Goal: Navigation & Orientation: Find specific page/section

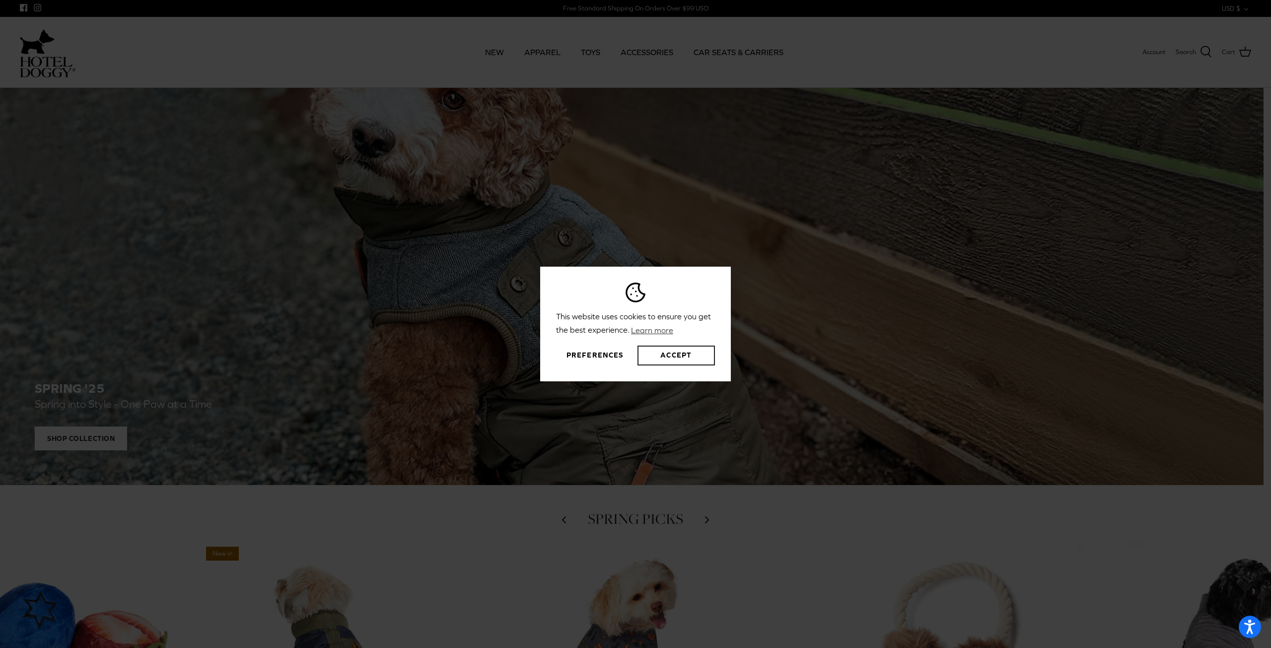
click at [673, 355] on button "Accept" at bounding box center [676, 356] width 77 height 20
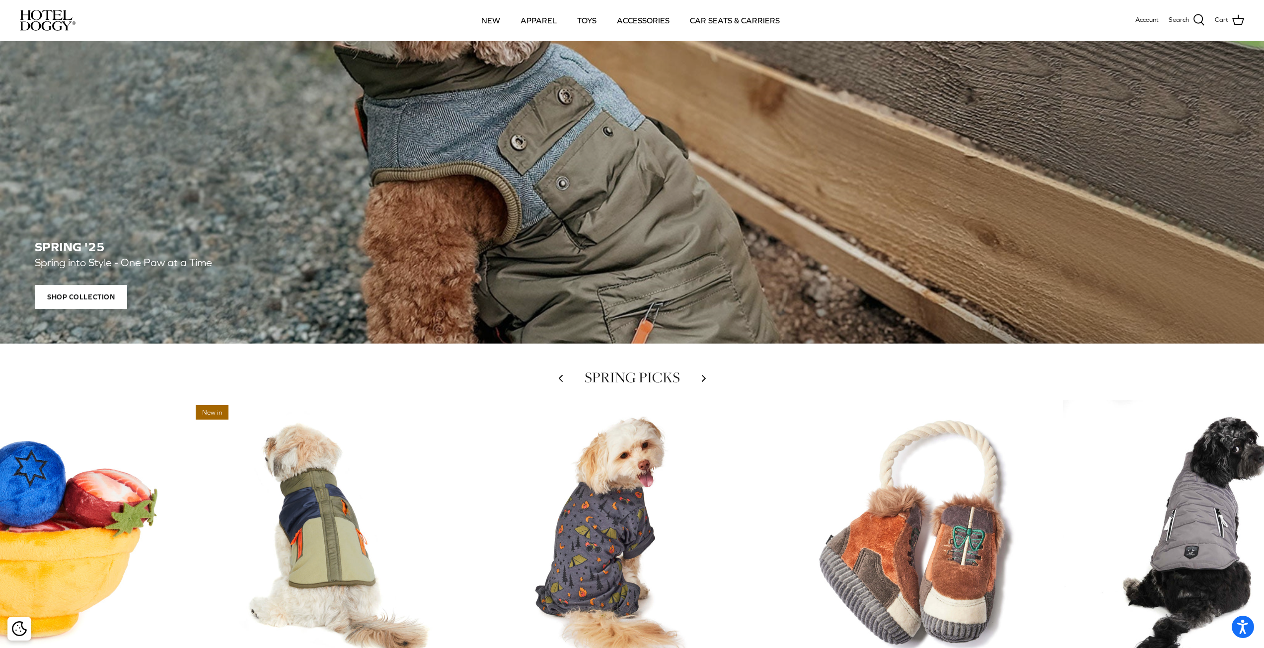
scroll to position [199, 0]
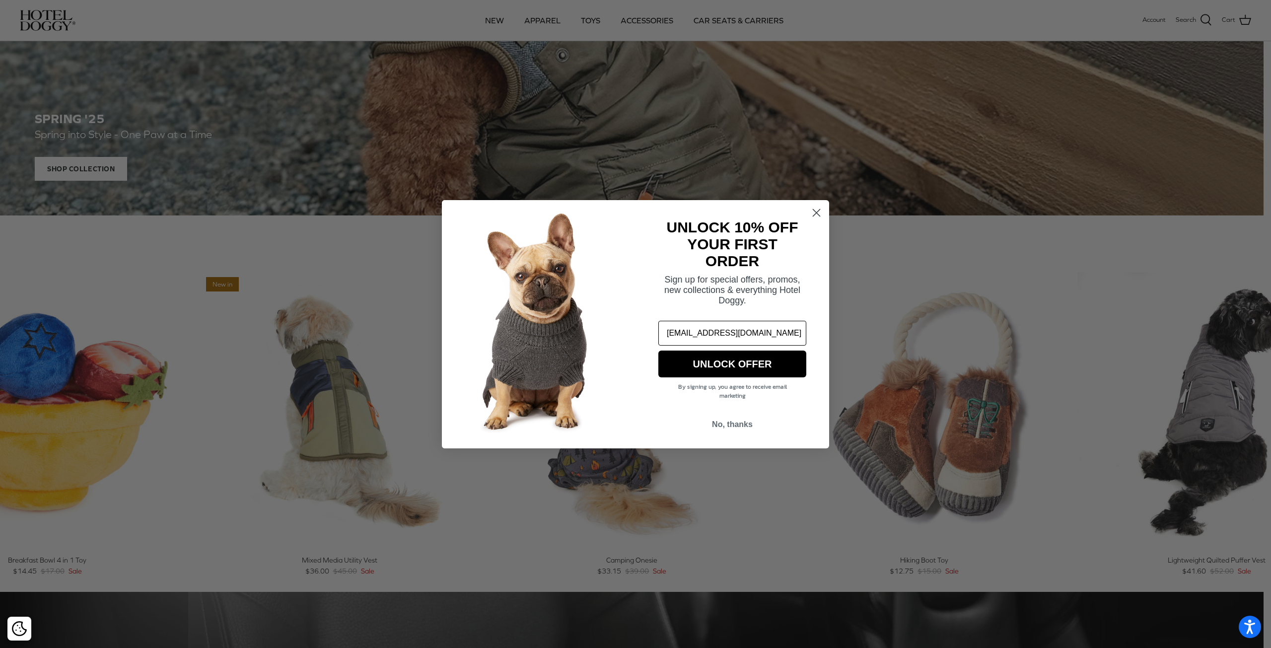
type input "mdc4u@ymail.com"
click at [711, 364] on button "UNLOCK OFFER" at bounding box center [732, 364] width 148 height 27
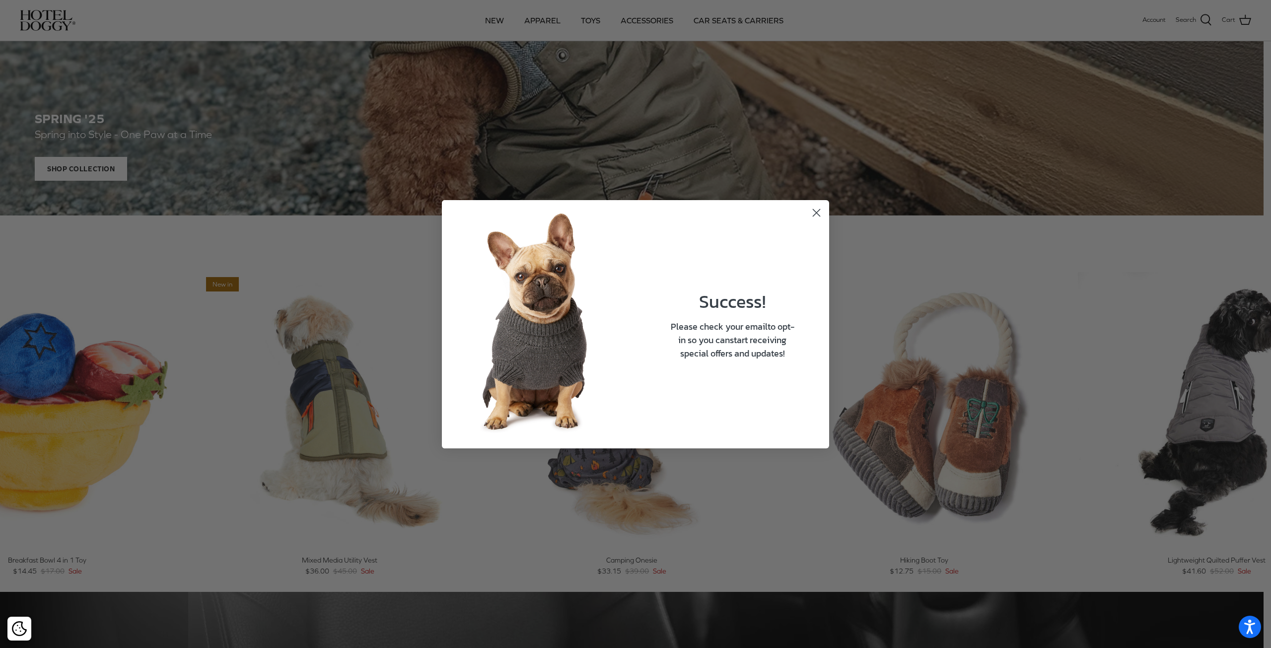
click at [740, 359] on span "start receiving special offers and updates!" at bounding box center [733, 346] width 107 height 27
click at [818, 207] on circle "Close dialog" at bounding box center [816, 212] width 16 height 16
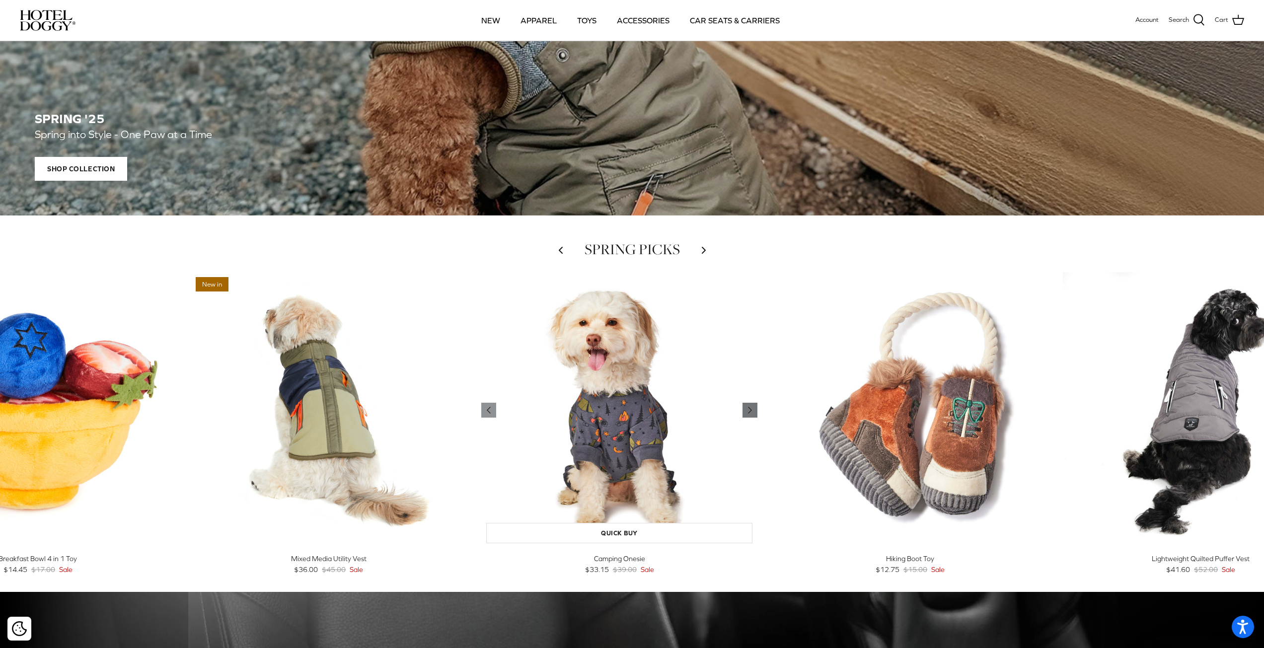
click at [756, 409] on icon "Right" at bounding box center [750, 410] width 12 height 12
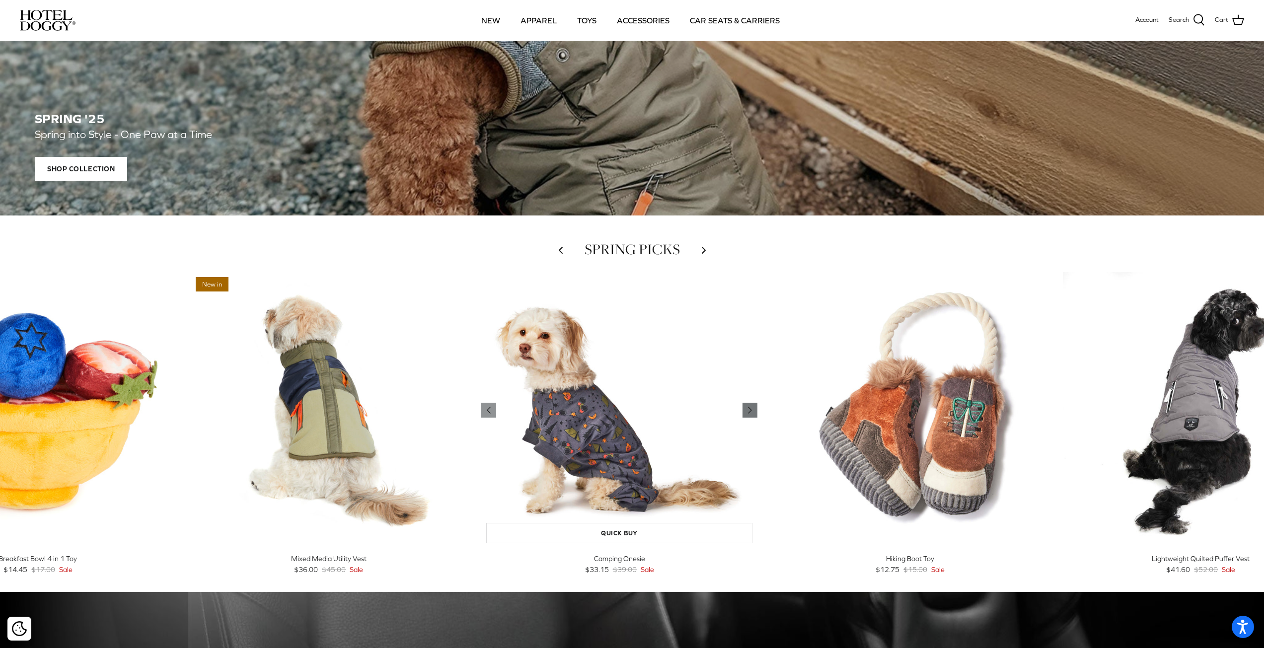
click at [756, 409] on icon "Right" at bounding box center [750, 410] width 12 height 12
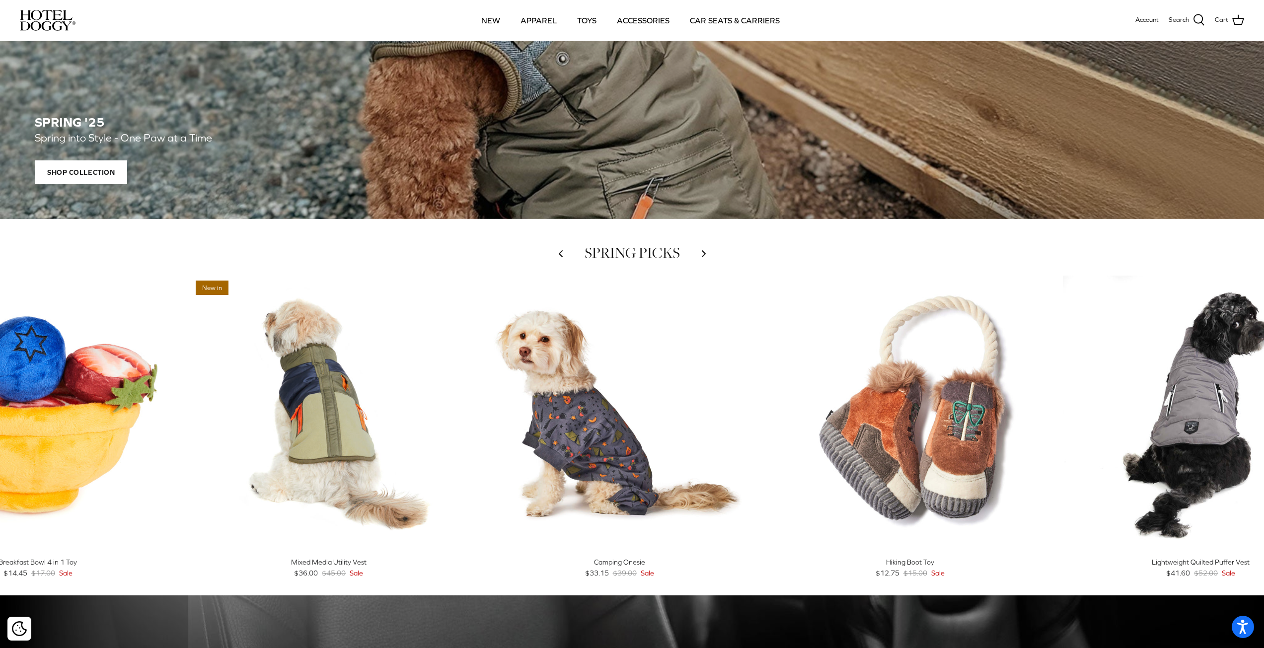
scroll to position [192, 0]
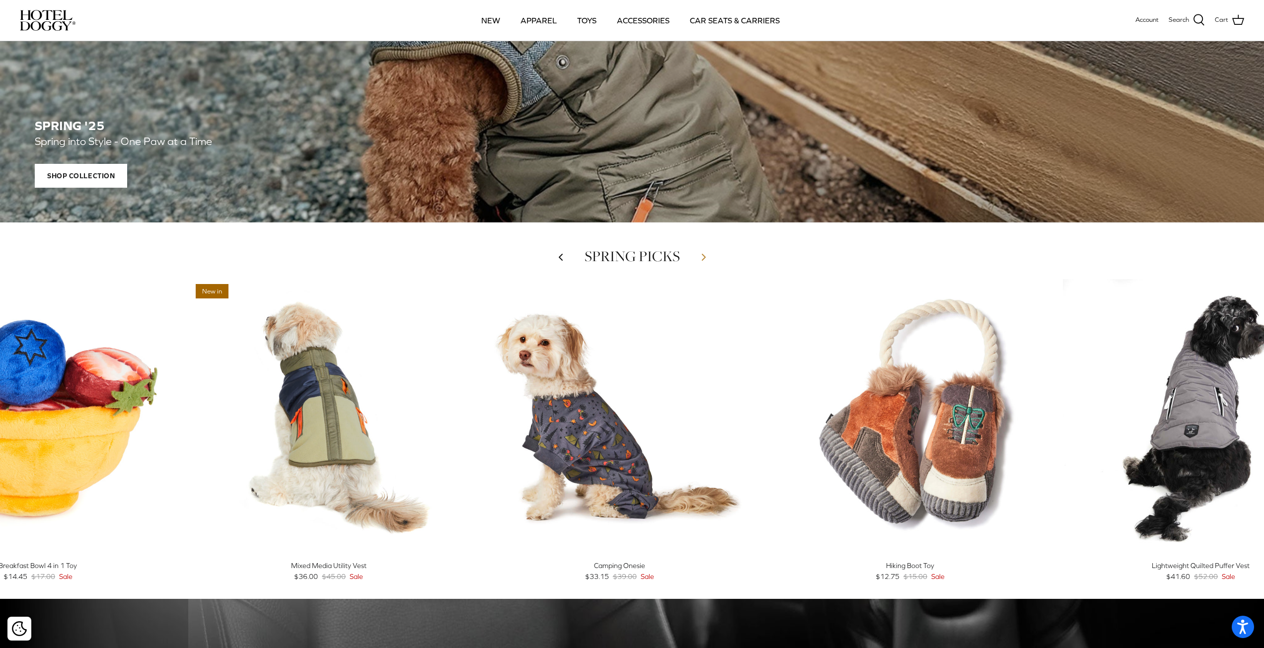
click at [702, 256] on polyline at bounding box center [703, 257] width 3 height 6
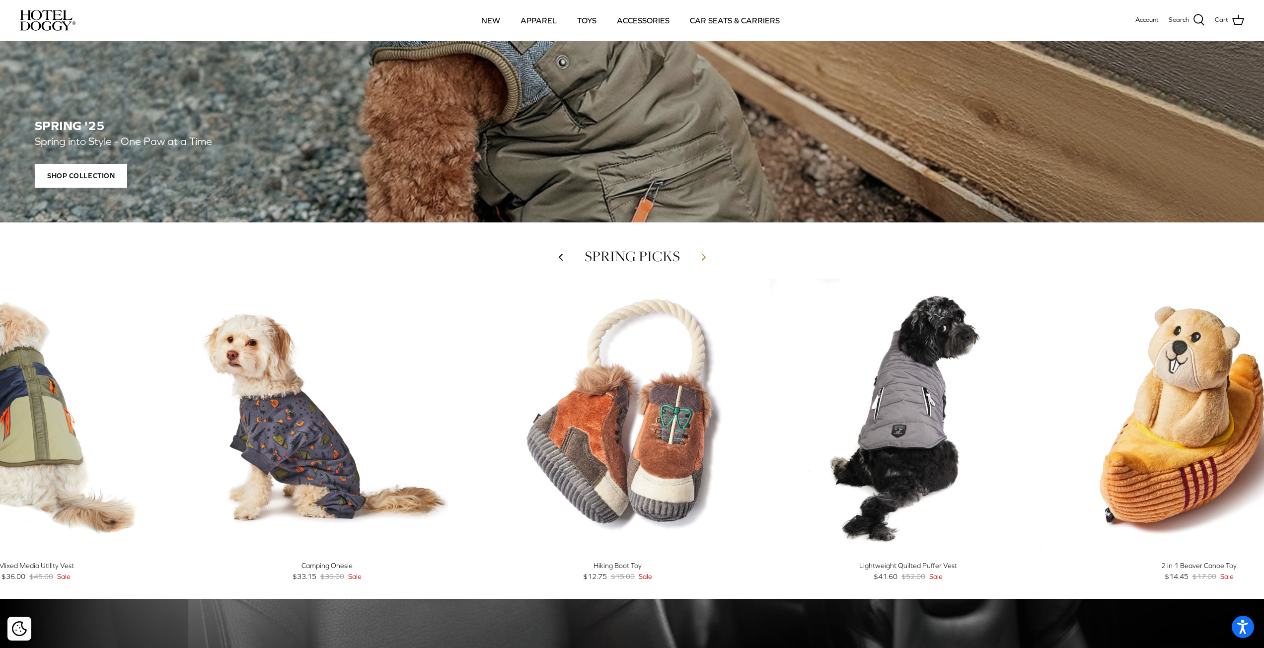
click at [701, 255] on icon "Right" at bounding box center [704, 257] width 12 height 12
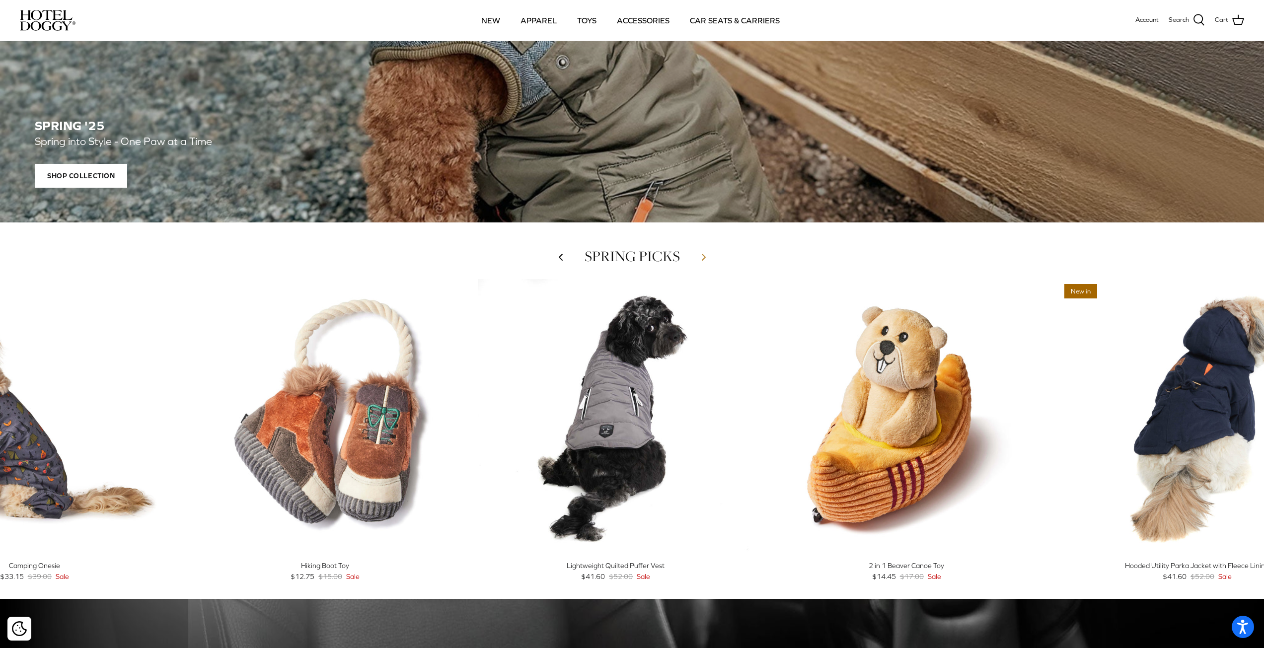
click at [701, 255] on icon "Right" at bounding box center [704, 257] width 12 height 12
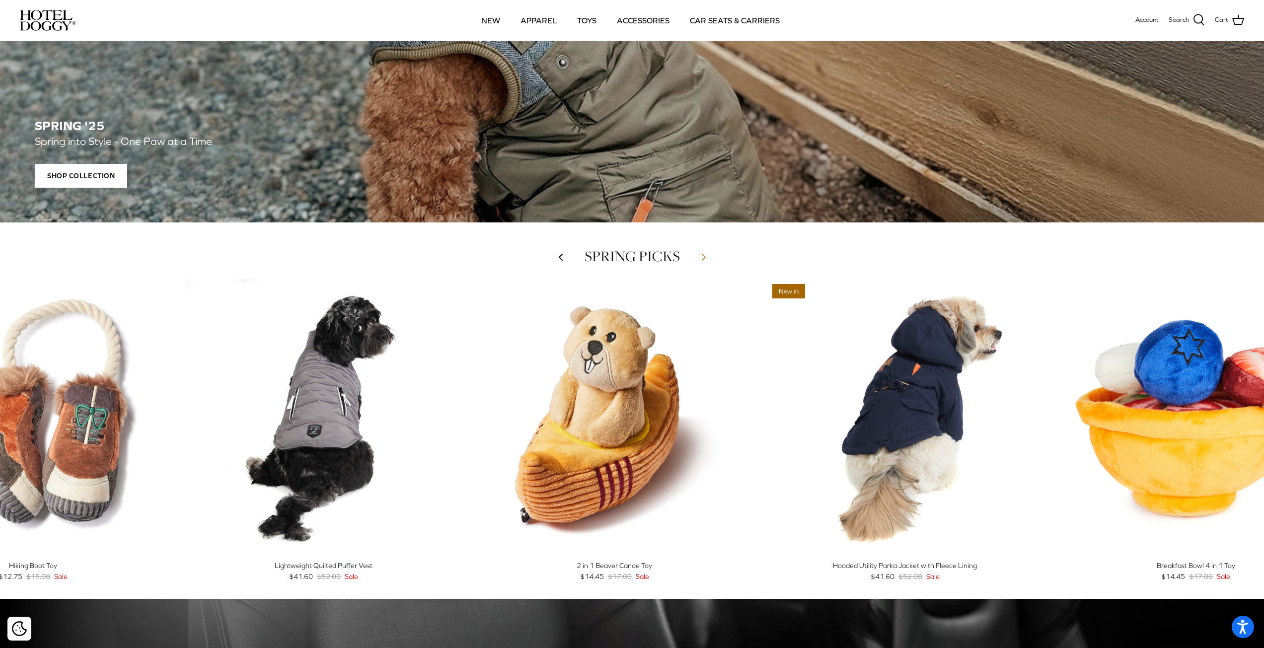
click at [701, 255] on icon "Right" at bounding box center [704, 257] width 12 height 12
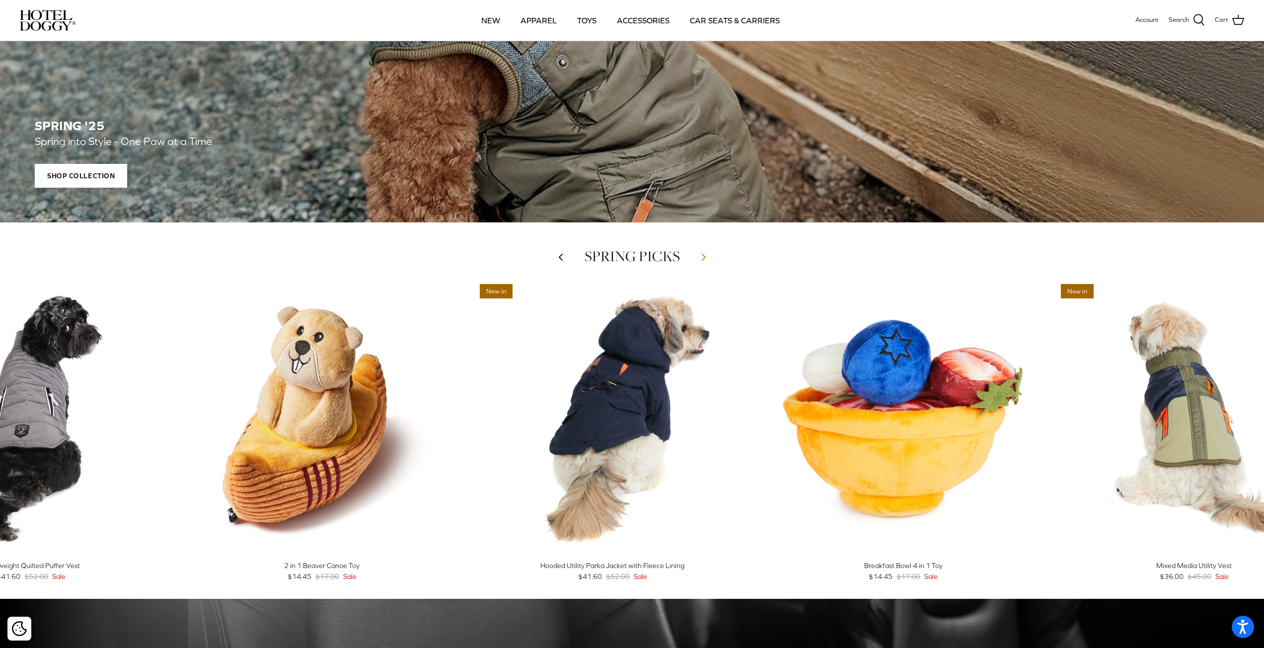
click at [701, 255] on icon "Right" at bounding box center [704, 257] width 12 height 12
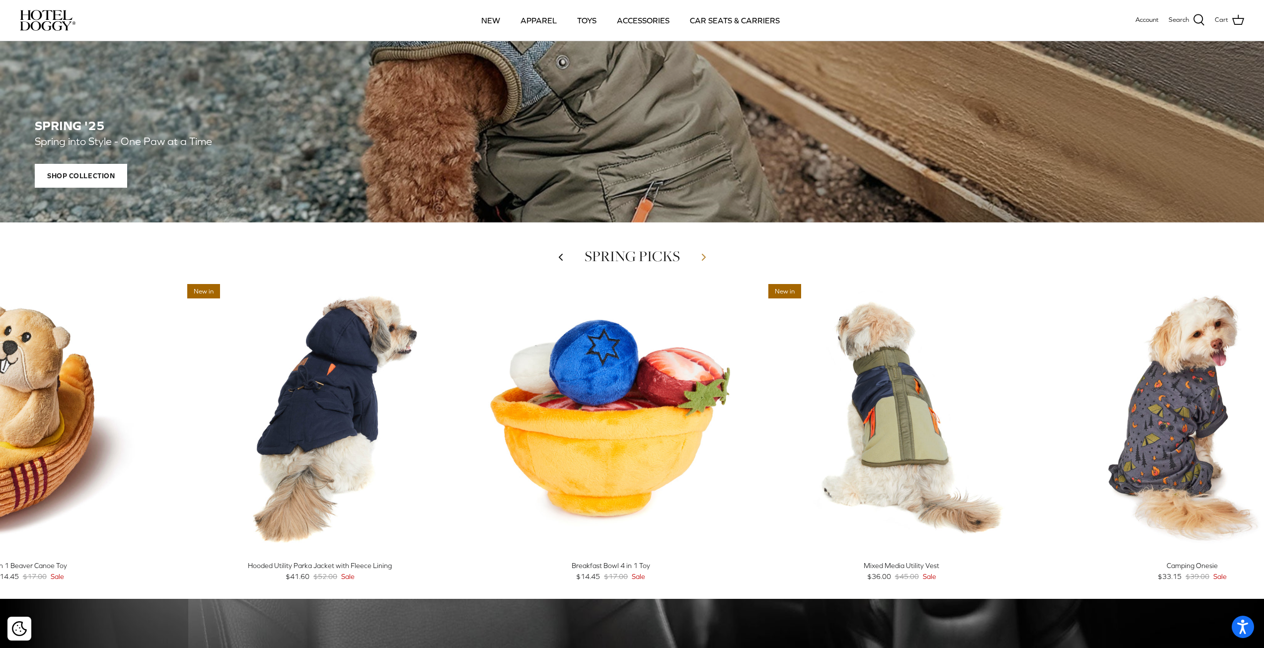
click at [701, 255] on icon "Right" at bounding box center [704, 257] width 12 height 12
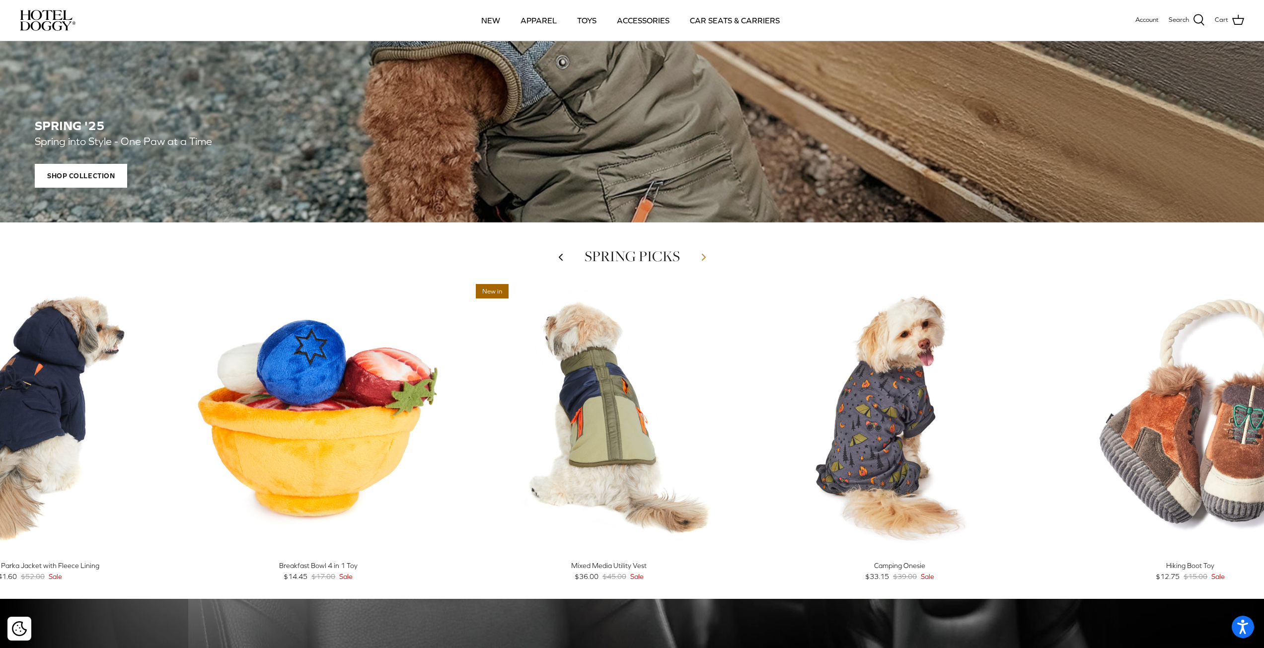
click at [701, 255] on icon "Right" at bounding box center [704, 257] width 12 height 12
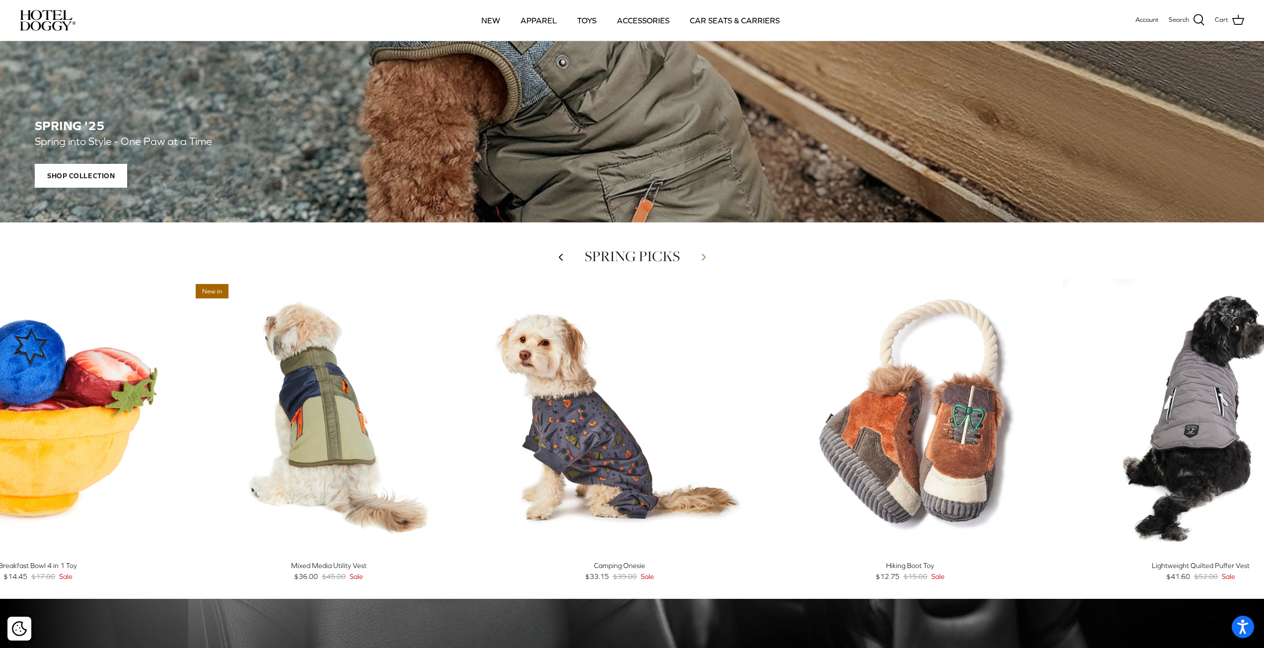
click at [701, 255] on icon "Right" at bounding box center [704, 257] width 12 height 12
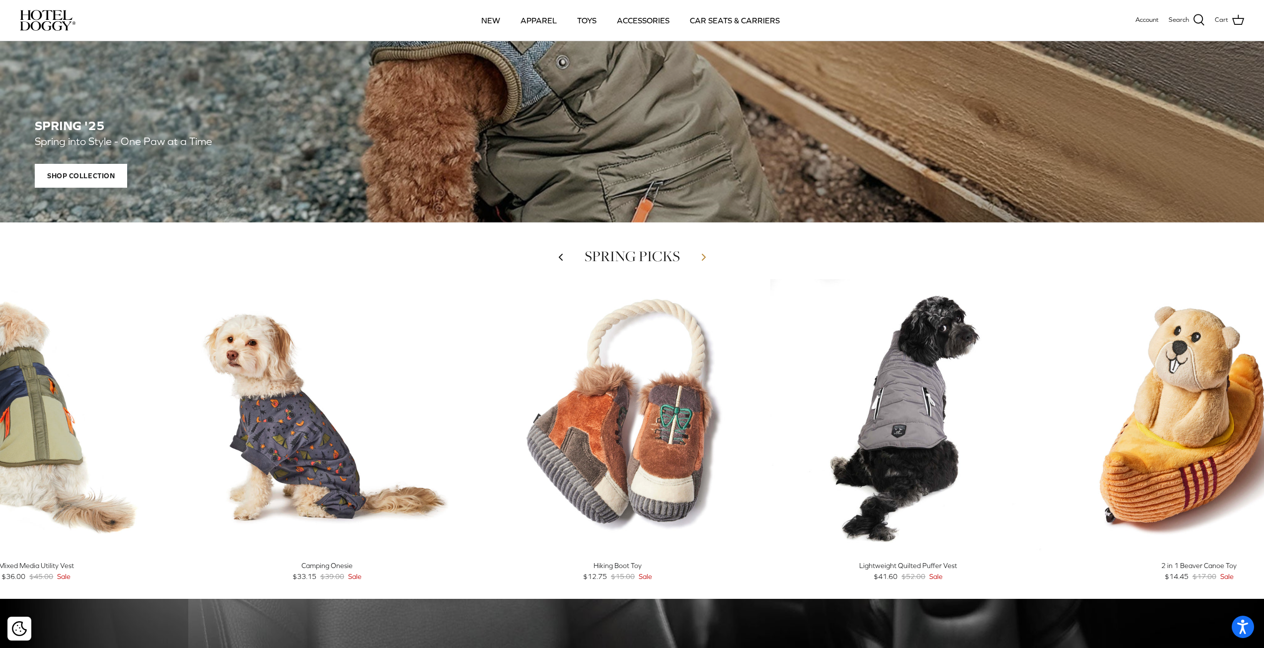
click at [701, 255] on icon "Right" at bounding box center [704, 257] width 12 height 12
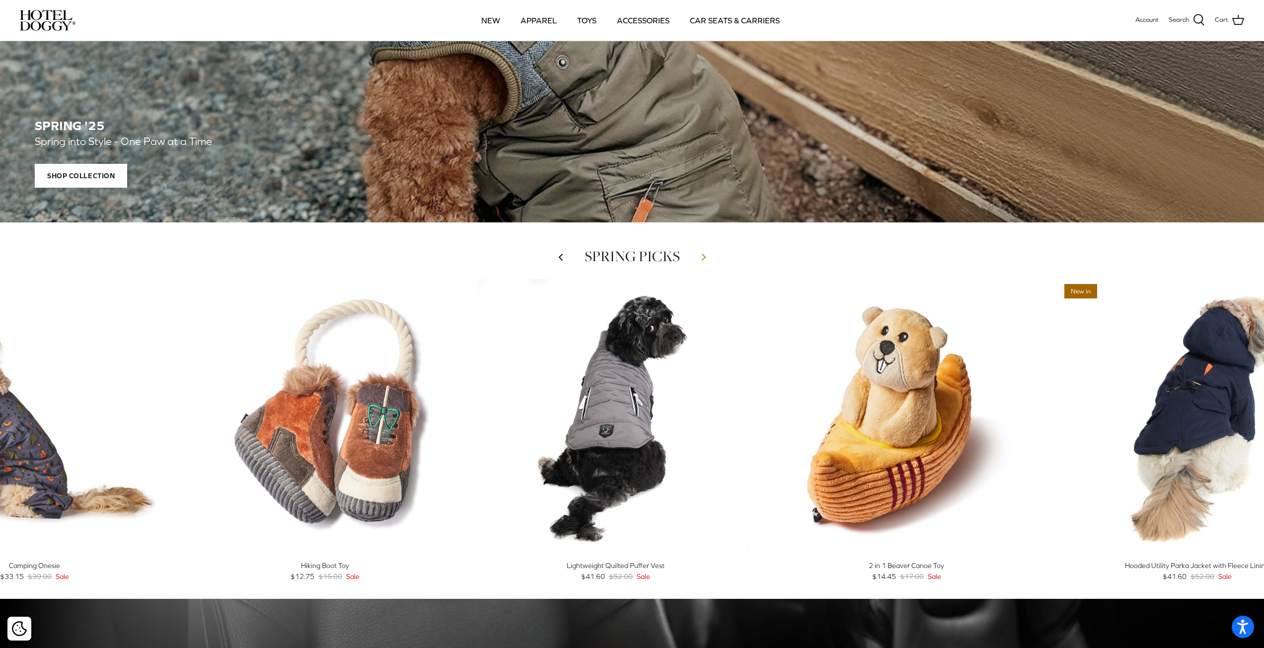
click at [701, 255] on icon "Right" at bounding box center [704, 257] width 12 height 12
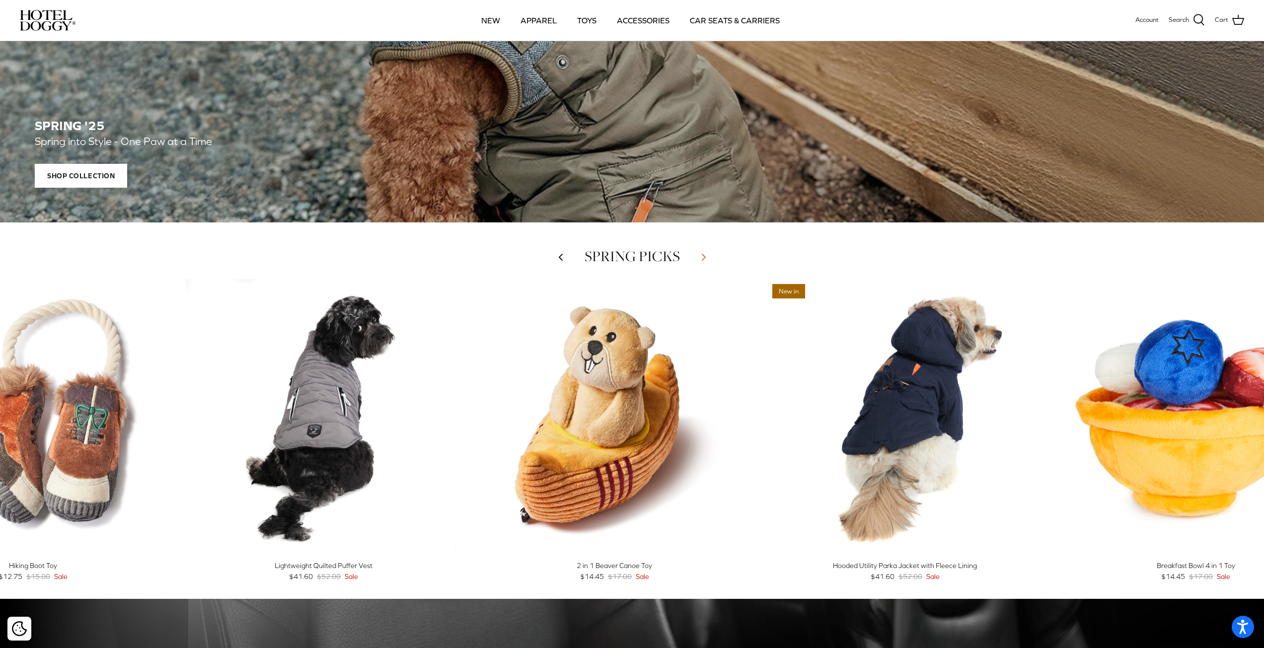
click at [701, 255] on icon "Right" at bounding box center [704, 257] width 12 height 12
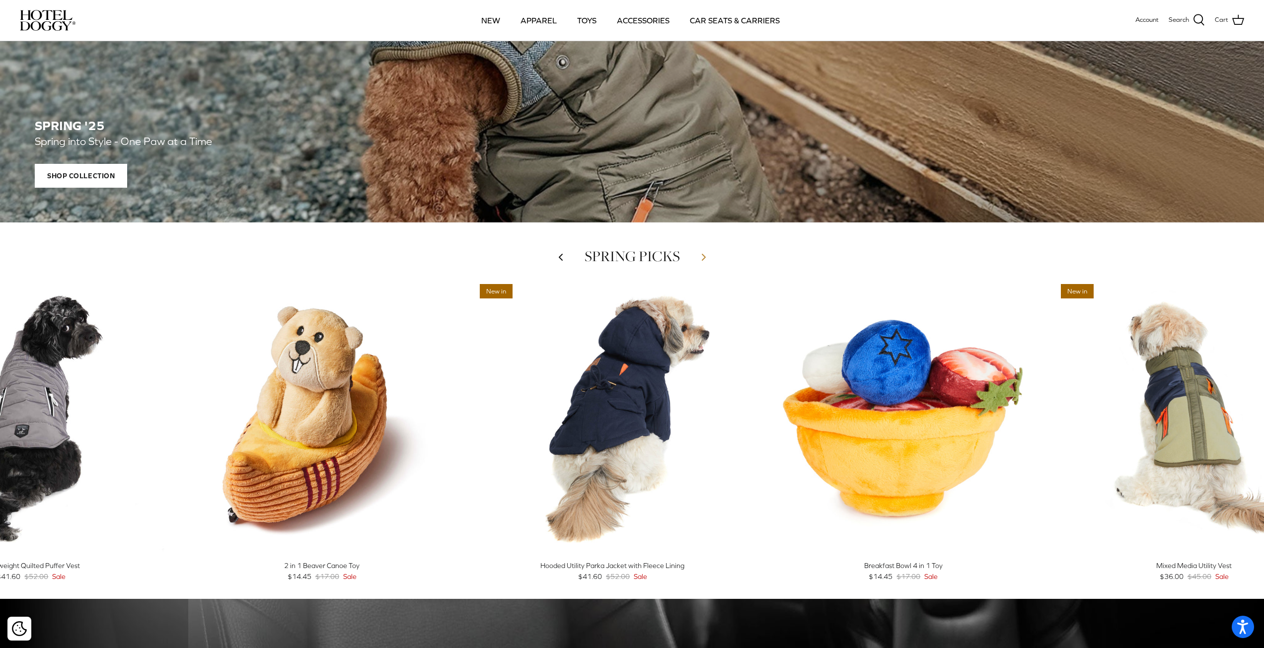
click at [701, 255] on icon "Right" at bounding box center [704, 257] width 12 height 12
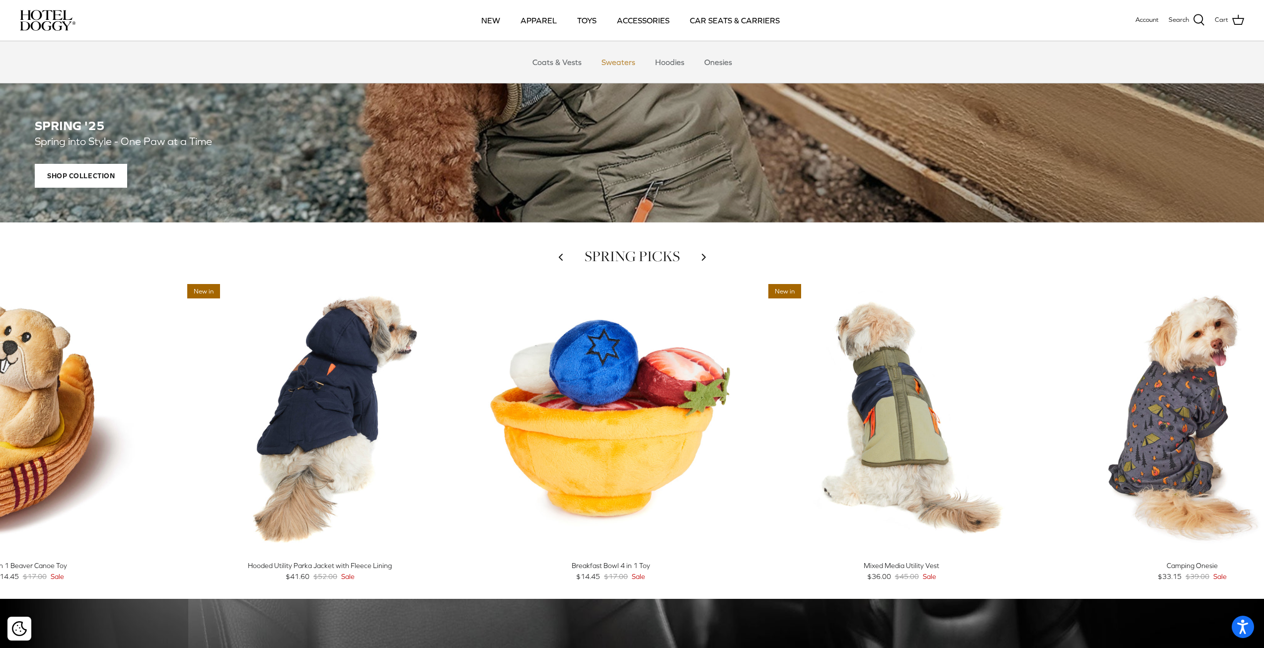
click at [613, 60] on link "Sweaters" at bounding box center [618, 62] width 52 height 30
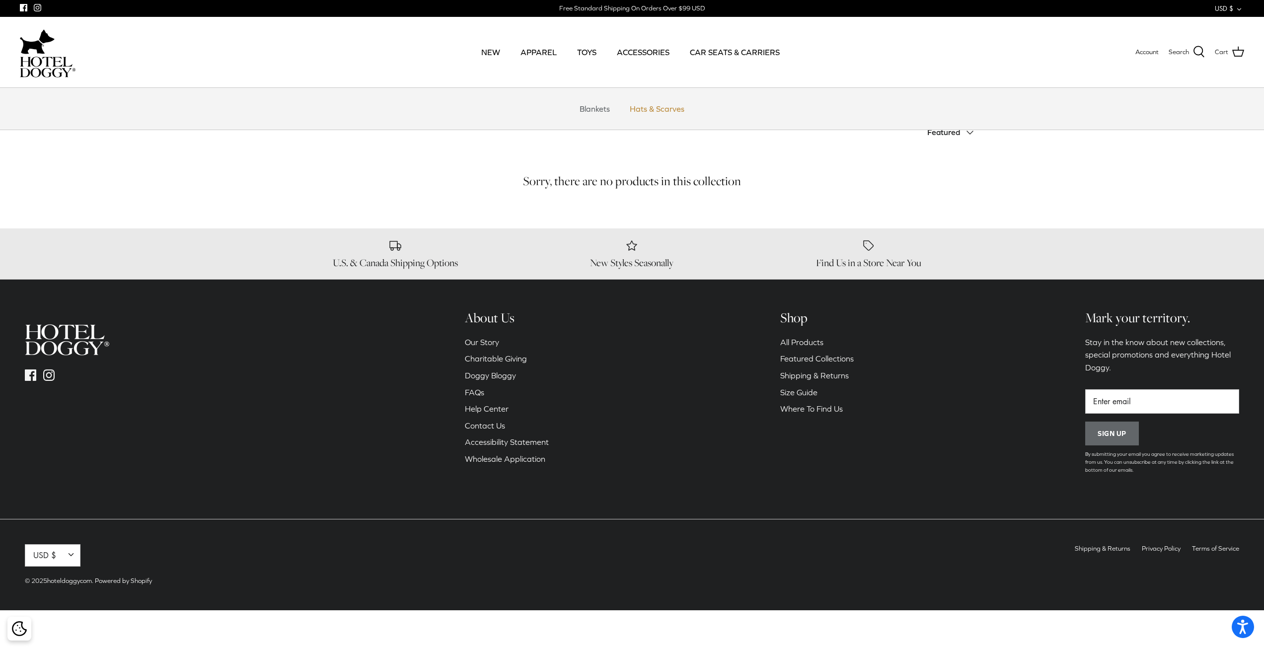
click at [654, 106] on link "Hats & Scarves" at bounding box center [657, 109] width 73 height 30
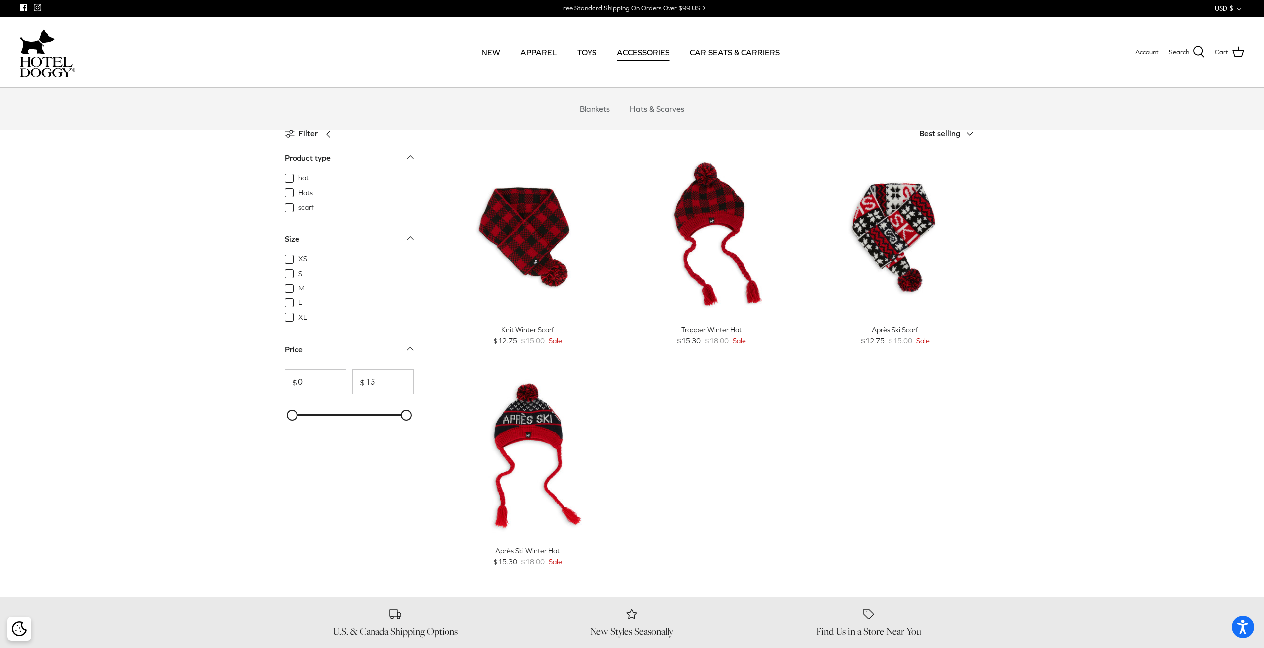
click at [649, 51] on link "ACCESSORIES" at bounding box center [643, 52] width 71 height 34
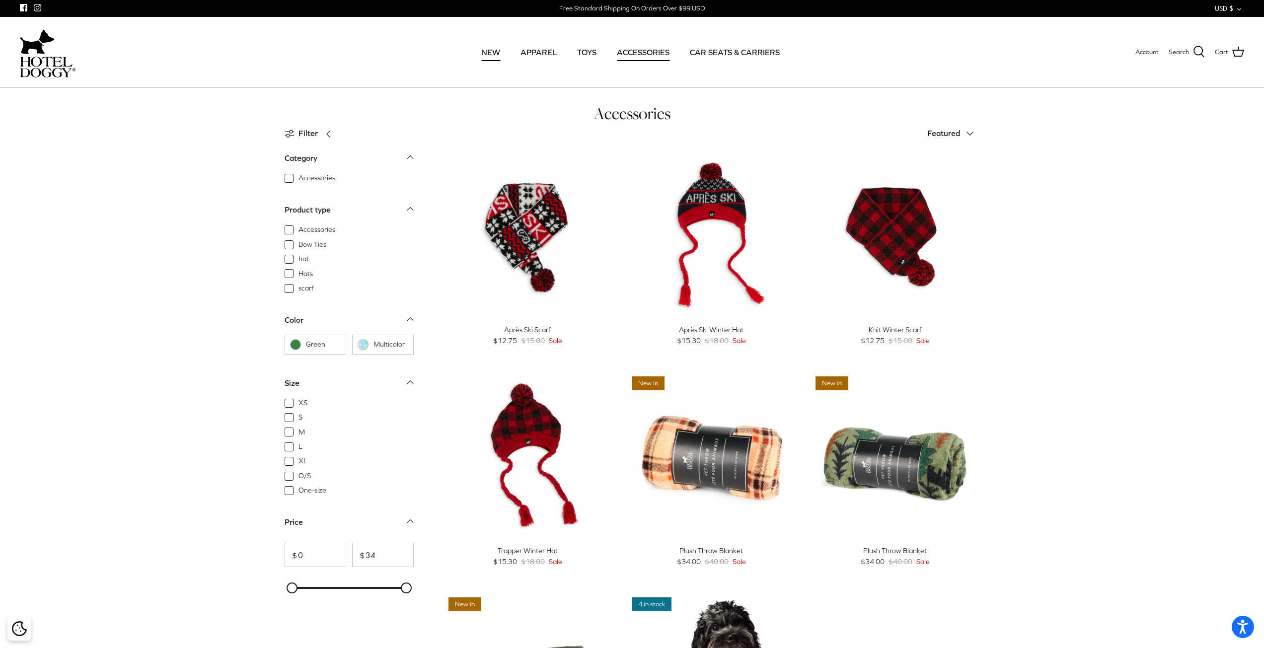
click at [492, 53] on link "NEW" at bounding box center [490, 52] width 37 height 34
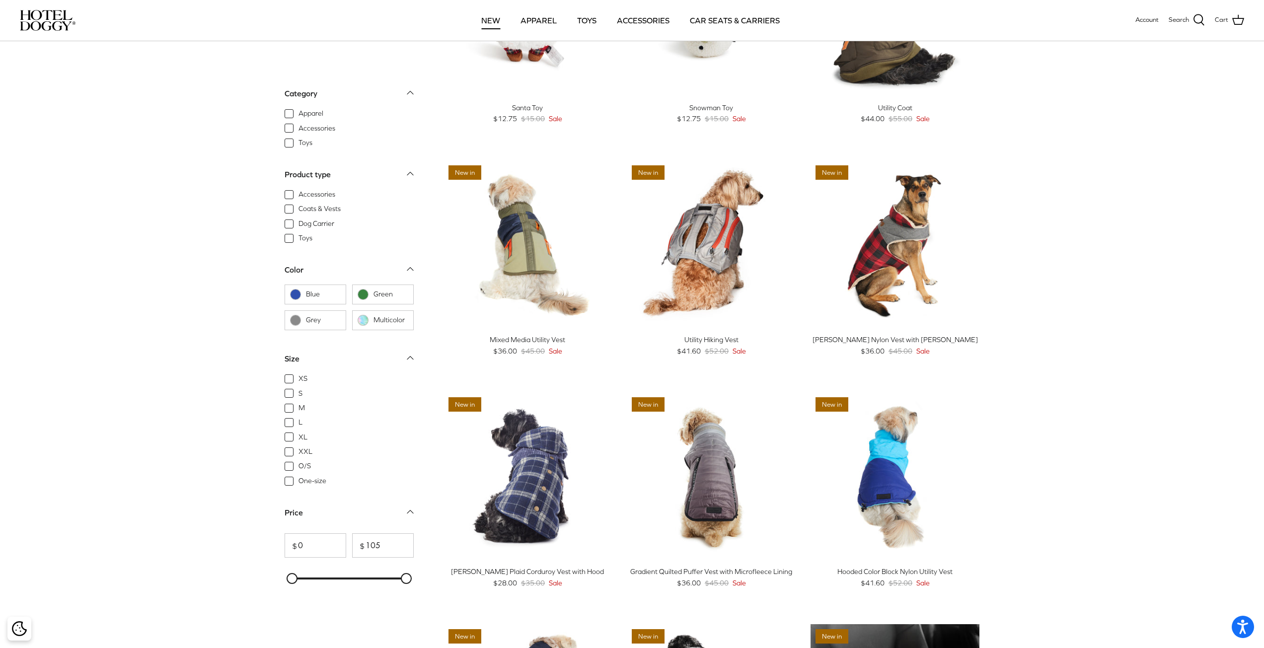
scroll to position [397, 0]
